Goal: Task Accomplishment & Management: Use online tool/utility

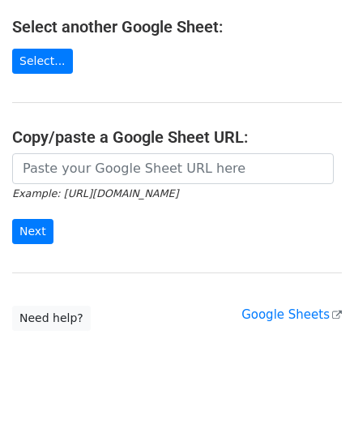
scroll to position [212, 0]
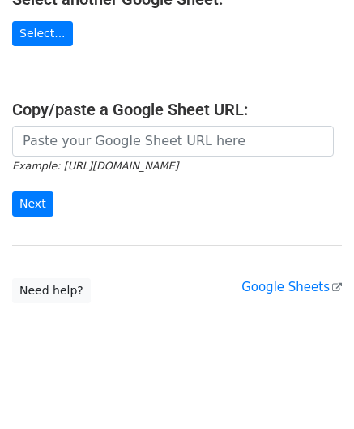
click at [65, 121] on main "Choose a Google Sheet Use one of the options below... Use a recent Google Sheet…" at bounding box center [177, 51] width 354 height 503
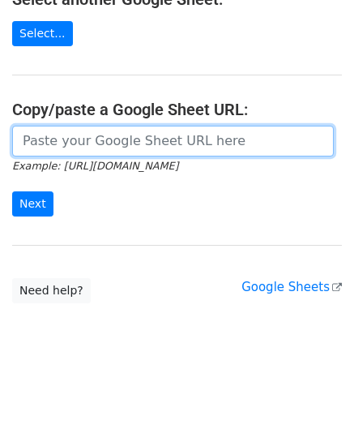
click at [72, 137] on input "url" at bounding box center [173, 141] width 322 height 31
paste input "https://docs.google.com/spreadsheets/d/165IWmw9prA6cIm0pu7o0bQOjsDmDfxPEwfh7yG3…"
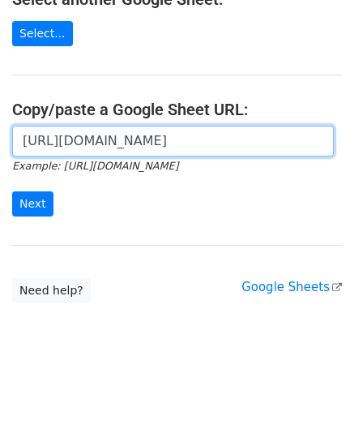
scroll to position [0, 364]
type input "https://docs.google.com/spreadsheets/d/165IWmw9prA6cIm0pu7o0bQOjsDmDfxPEwfh7yG3…"
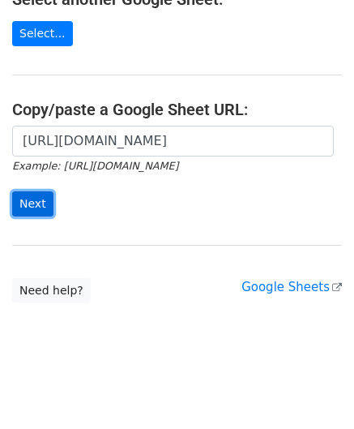
click at [28, 194] on input "Next" at bounding box center [32, 203] width 41 height 25
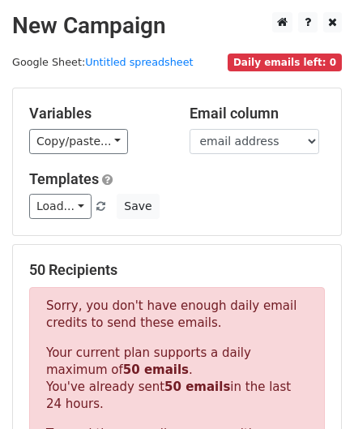
scroll to position [547, 0]
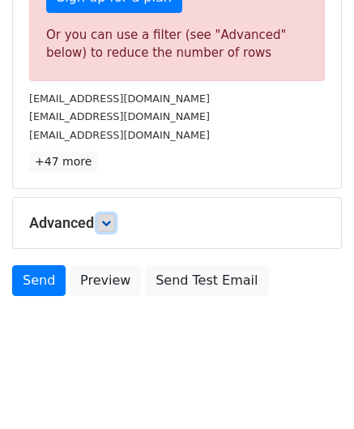
click at [108, 218] on icon at bounding box center [106, 223] width 10 height 10
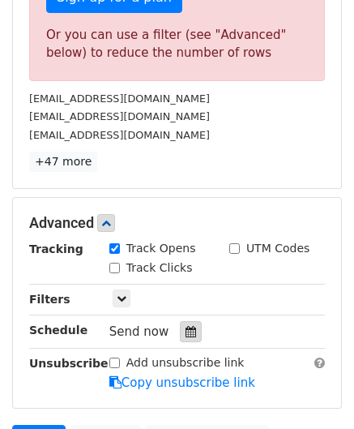
click at [186, 326] on icon at bounding box center [191, 331] width 11 height 11
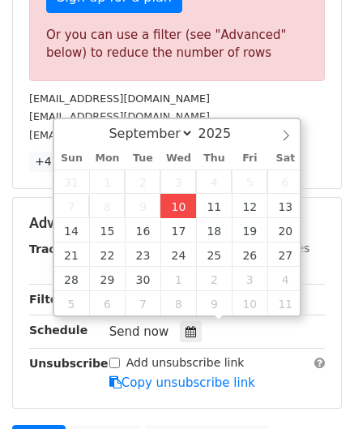
type input "[DATE] 12:00"
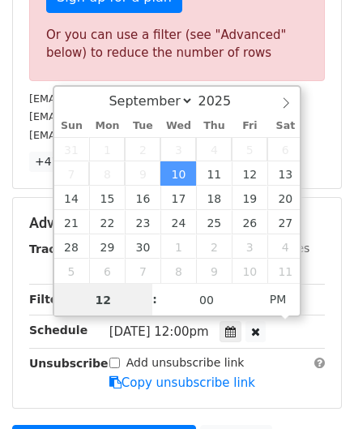
paste input "6"
type input "6"
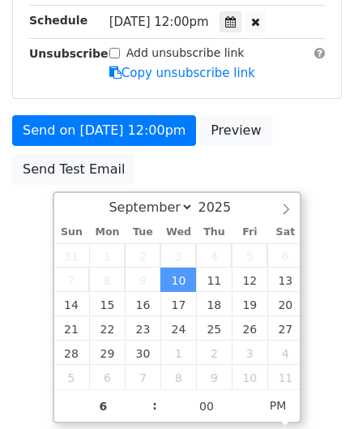
type input "[DATE] 18:00"
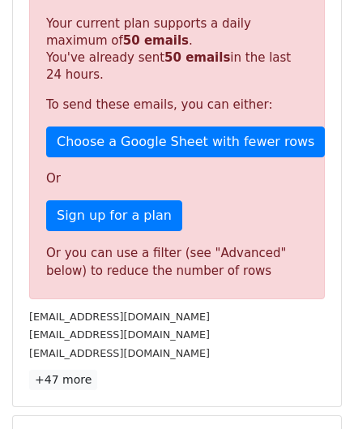
scroll to position [743, 0]
